Goal: Information Seeking & Learning: Check status

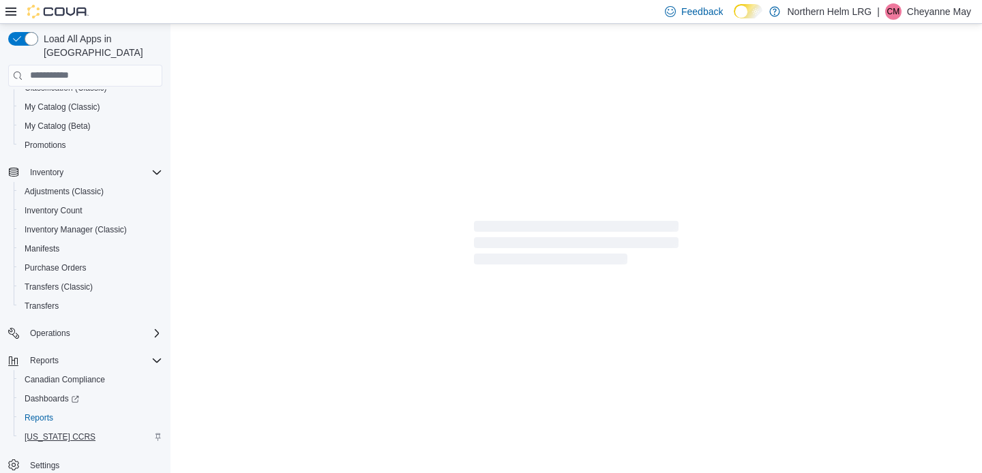
scroll to position [119, 0]
click at [48, 413] on span "Reports" at bounding box center [39, 418] width 29 height 11
click at [49, 413] on span "Reports" at bounding box center [39, 418] width 29 height 11
click at [51, 413] on span "Reports" at bounding box center [39, 418] width 29 height 11
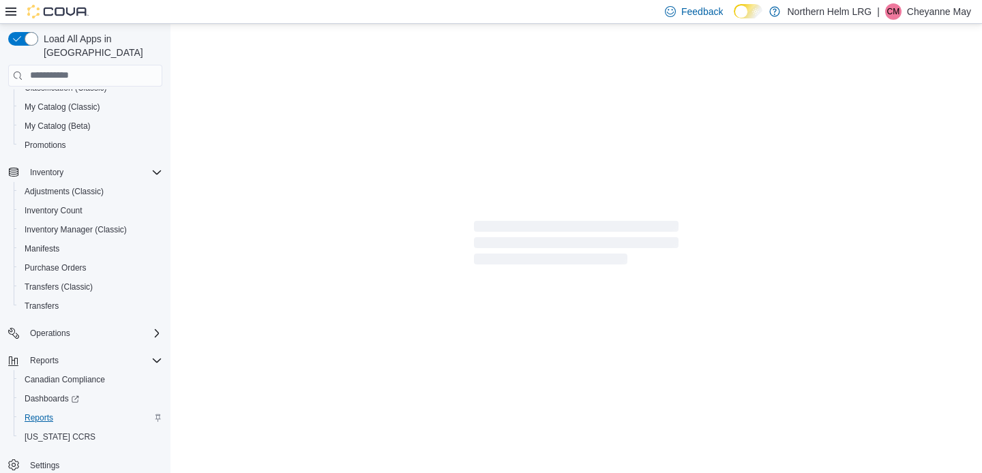
click at [51, 413] on span "Reports" at bounding box center [39, 418] width 29 height 11
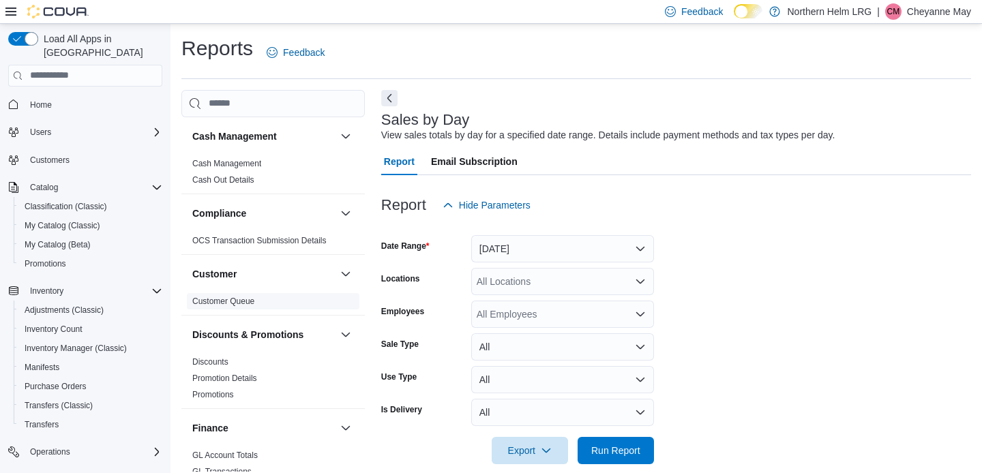
scroll to position [18, 0]
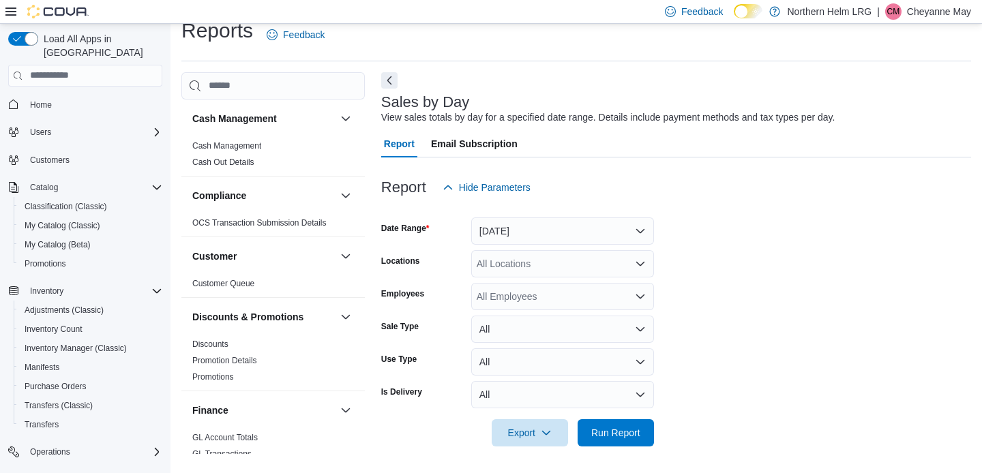
click at [565, 222] on button "Yesterday" at bounding box center [562, 231] width 183 height 27
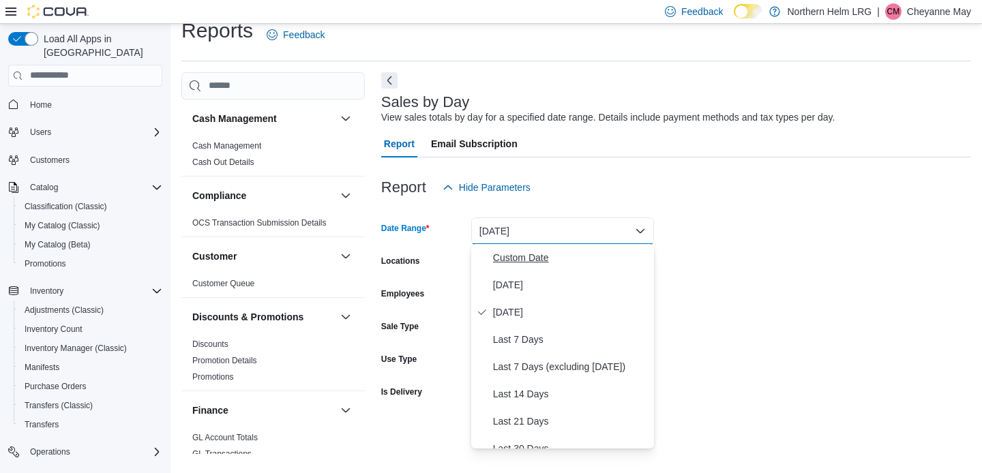
click at [530, 264] on span "Custom Date" at bounding box center [570, 258] width 155 height 16
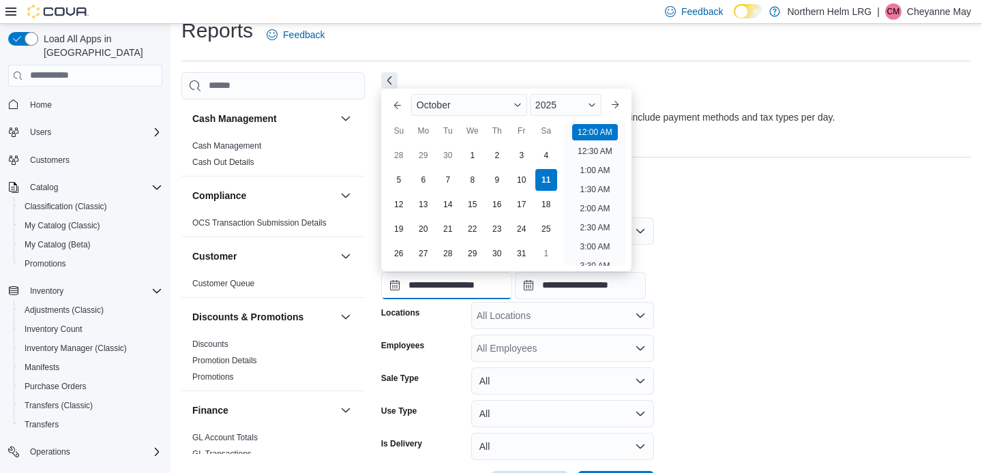
click at [512, 280] on input "**********" at bounding box center [446, 285] width 131 height 27
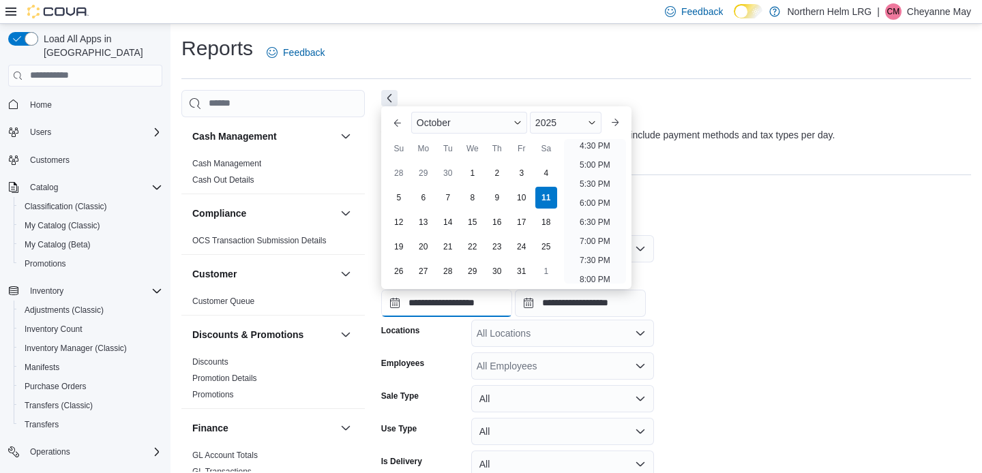
scroll to position [625, 0]
click at [597, 211] on li "6:00 PM" at bounding box center [595, 213] width 42 height 16
type input "**********"
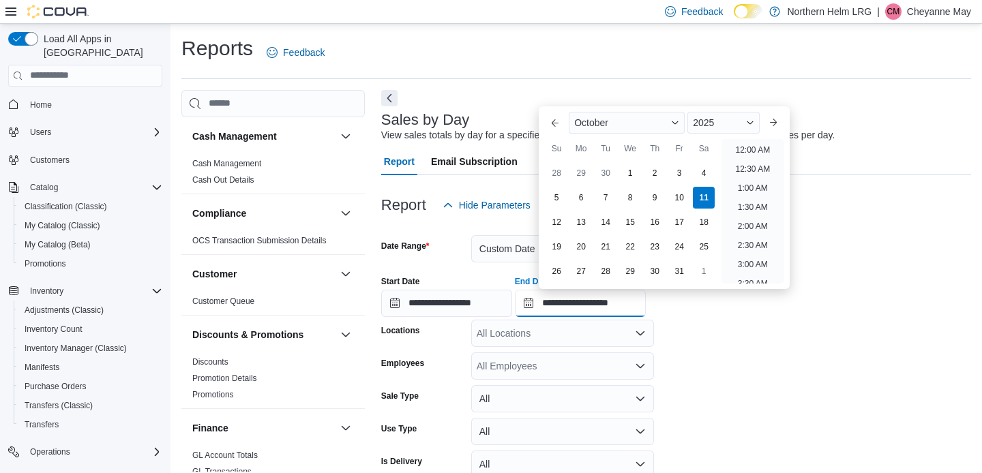
click at [646, 293] on input "**********" at bounding box center [580, 303] width 131 height 27
click at [751, 222] on li "8:00 PM" at bounding box center [753, 221] width 42 height 16
type input "**********"
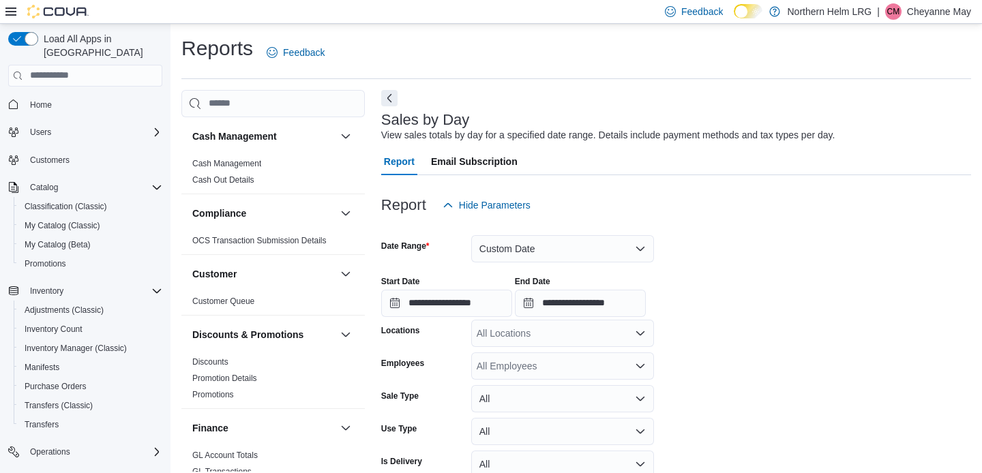
click at [644, 328] on icon "Open list of options" at bounding box center [640, 333] width 11 height 11
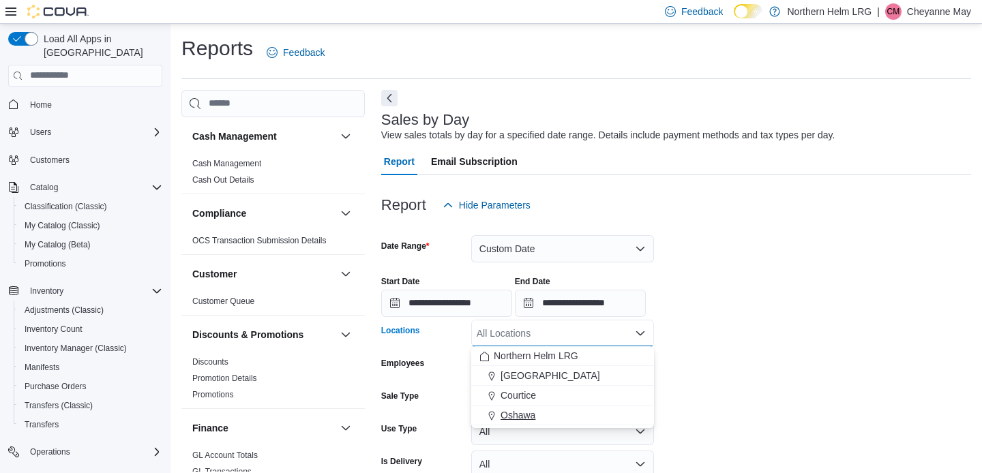
click at [576, 413] on div "Oshawa" at bounding box center [562, 415] width 166 height 14
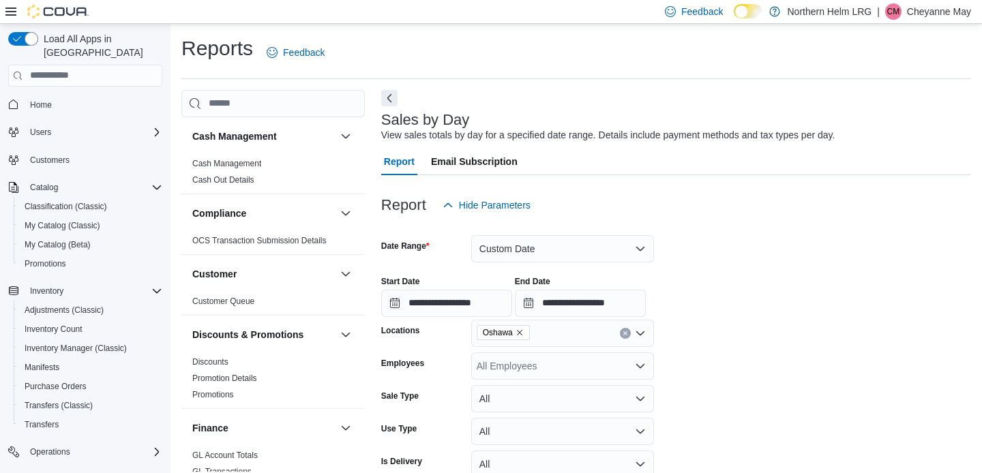
click at [776, 351] on form "**********" at bounding box center [676, 367] width 590 height 297
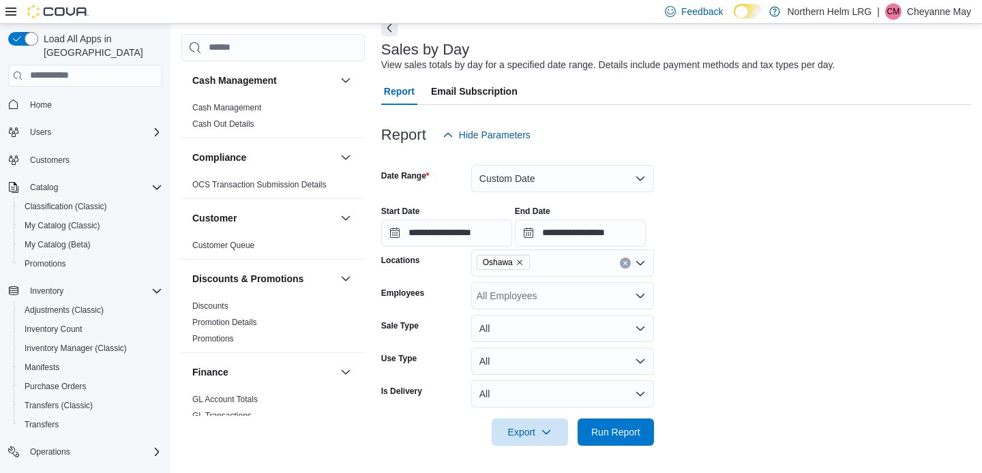
scroll to position [70, 0]
click at [618, 436] on span "Run Report" at bounding box center [615, 432] width 49 height 14
click at [623, 432] on span "Run Report" at bounding box center [615, 432] width 49 height 14
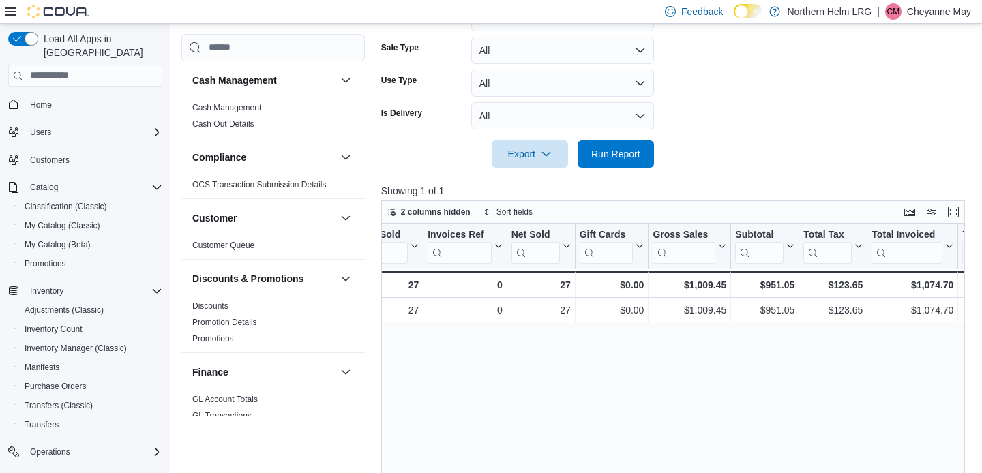
scroll to position [0, 162]
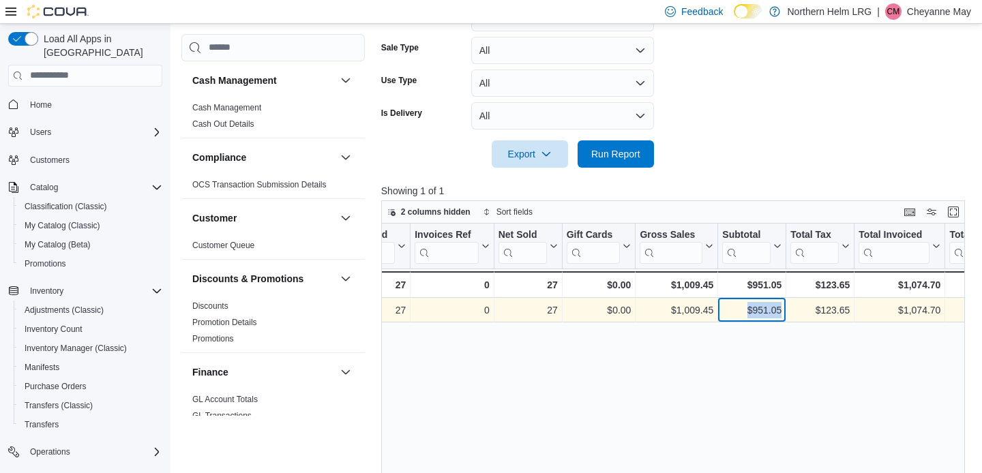
drag, startPoint x: 738, startPoint y: 308, endPoint x: 781, endPoint y: 305, distance: 43.7
click at [781, 305] on div "$951.05" at bounding box center [751, 310] width 59 height 16
copy div "$951.05"
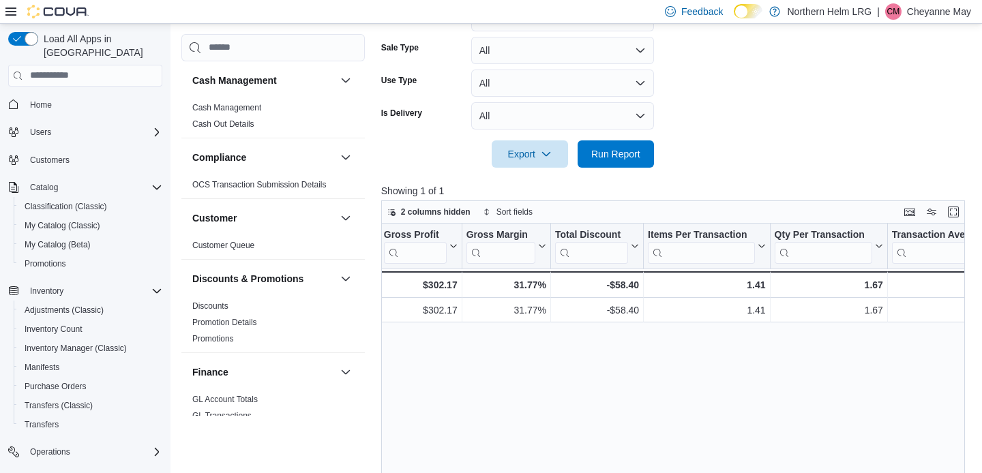
scroll to position [0, 821]
